Goal: Find specific page/section: Find specific page/section

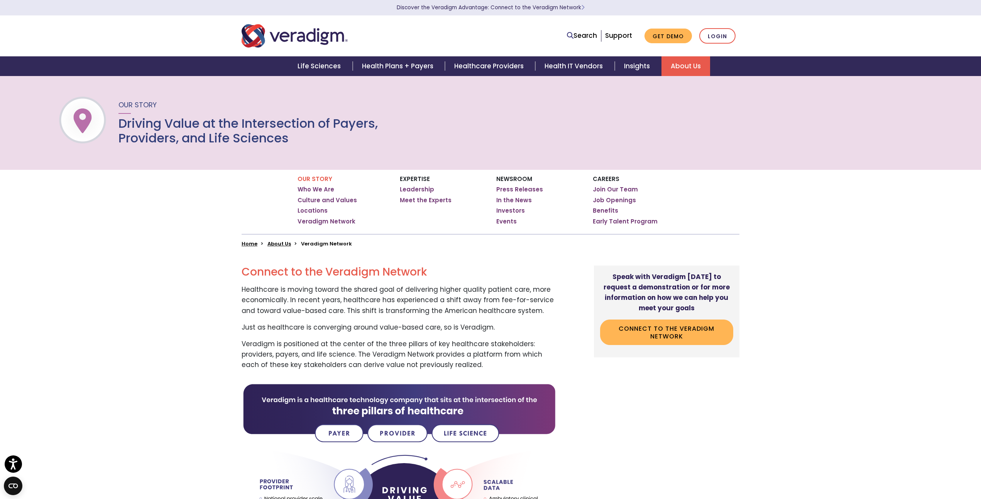
click at [302, 37] on img "Veradigm logo" at bounding box center [295, 35] width 106 height 25
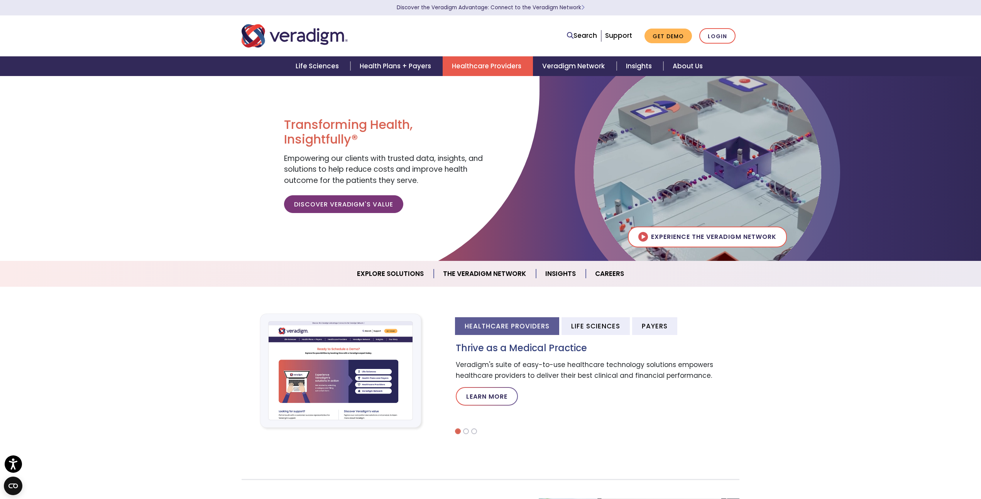
click at [479, 63] on link "Healthcare Providers" at bounding box center [488, 66] width 90 height 20
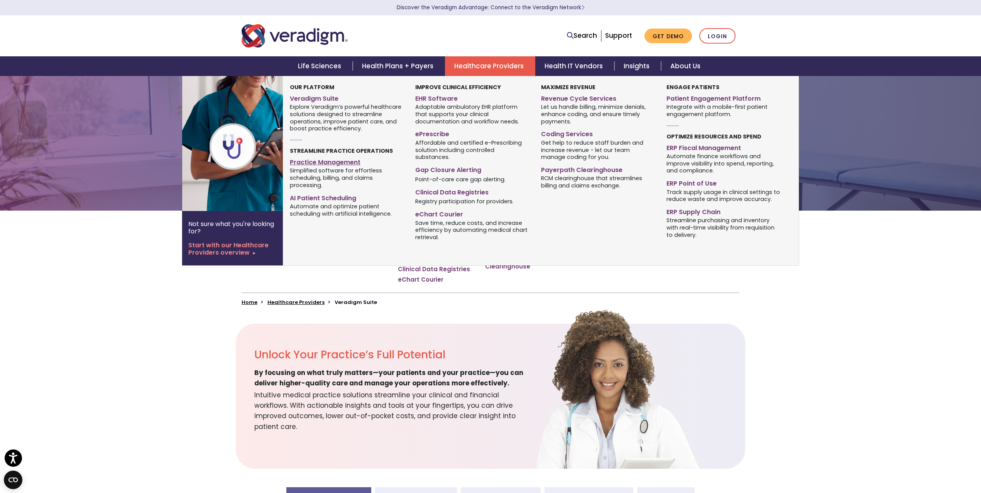
click at [315, 162] on link "Practice Management" at bounding box center [347, 161] width 114 height 11
